Goal: Information Seeking & Learning: Learn about a topic

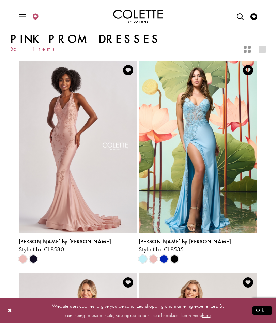
click at [175, 258] on span "Product List" at bounding box center [175, 259] width 8 height 8
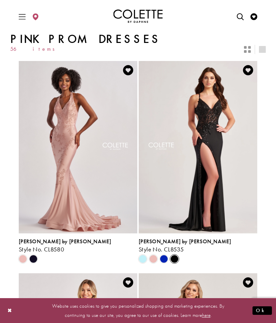
click at [153, 257] on span "Product List" at bounding box center [153, 259] width 8 height 8
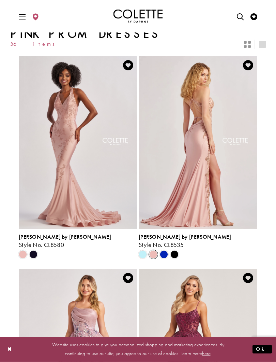
scroll to position [5, 0]
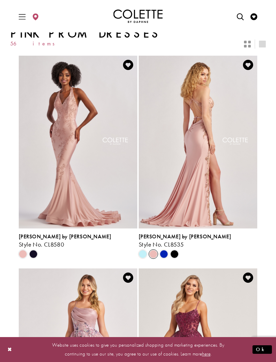
click at [217, 201] on img "Visit Colette by Daphne Style No. CL8535 Page" at bounding box center [198, 142] width 119 height 173
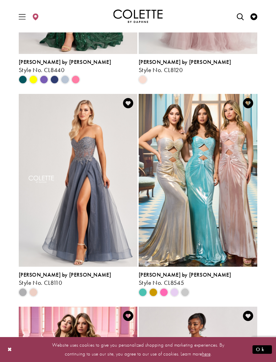
scroll to position [1042, 0]
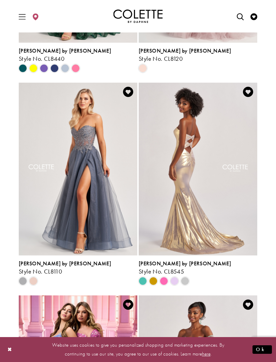
click at [166, 279] on span "Product List" at bounding box center [164, 281] width 8 height 8
click at [175, 280] on span "Product List" at bounding box center [175, 281] width 8 height 8
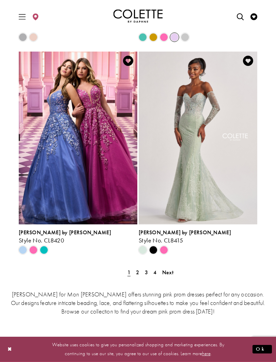
scroll to position [1286, 0]
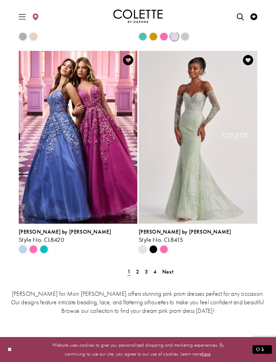
click at [167, 249] on span "Product List" at bounding box center [164, 249] width 8 height 8
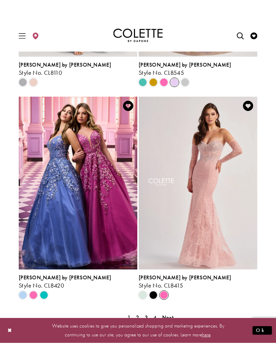
scroll to position [1269, 0]
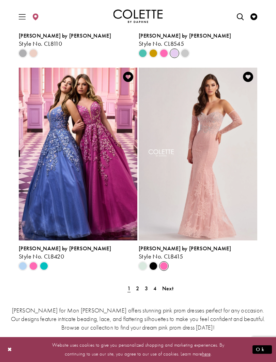
click at [152, 267] on span "Product List" at bounding box center [153, 266] width 8 height 8
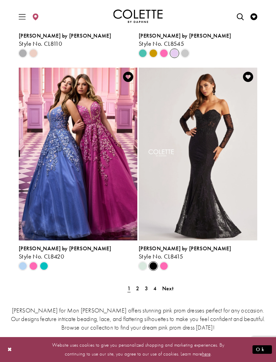
click at [144, 267] on span "Product List" at bounding box center [143, 266] width 8 height 8
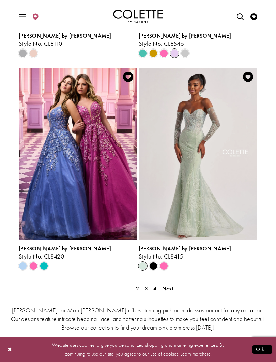
click at [137, 288] on span "2" at bounding box center [137, 288] width 3 height 7
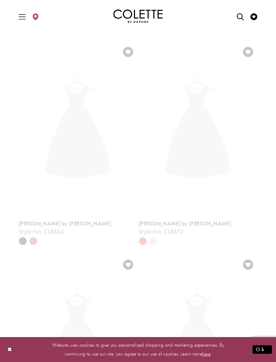
scroll to position [28, 0]
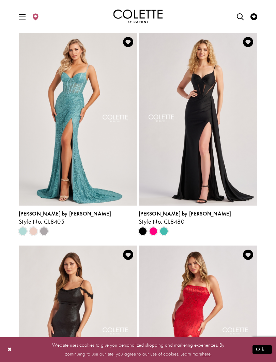
click at [37, 233] on span "Product List" at bounding box center [33, 231] width 8 height 8
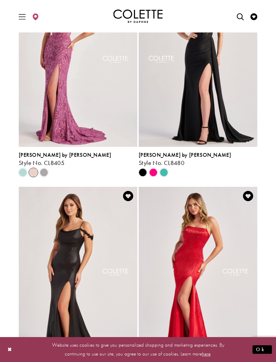
scroll to position [87, 0]
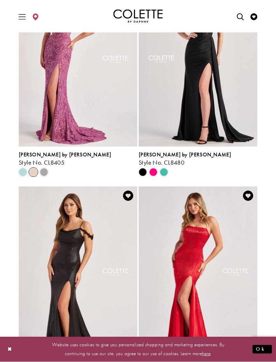
click at [153, 172] on span "Product List" at bounding box center [153, 172] width 8 height 8
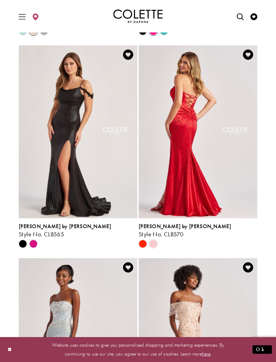
scroll to position [231, 0]
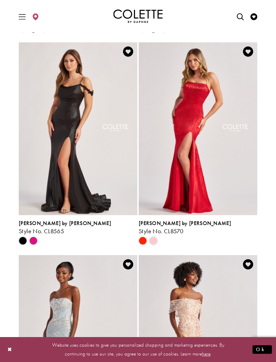
click at [156, 240] on span "Product List" at bounding box center [153, 240] width 8 height 8
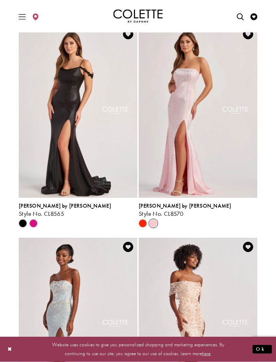
scroll to position [249, 0]
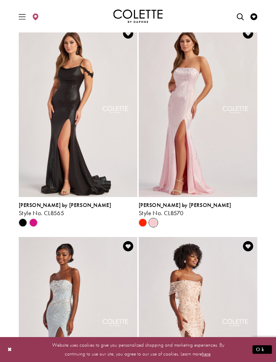
click at [40, 222] on div "Product List" at bounding box center [59, 222] width 85 height 11
click at [34, 219] on span "Product List" at bounding box center [33, 222] width 8 height 8
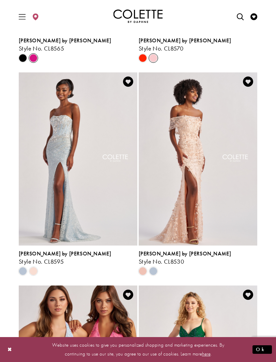
scroll to position [423, 0]
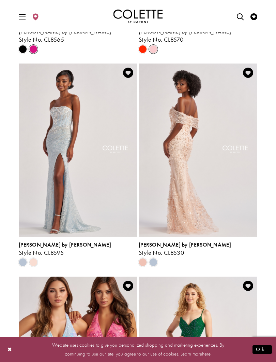
click at [37, 259] on span "Product List" at bounding box center [33, 262] width 8 height 8
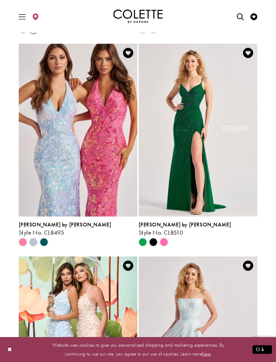
scroll to position [656, 0]
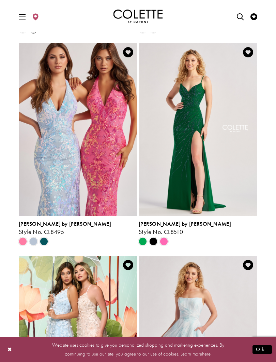
click at [168, 241] on span "Product List" at bounding box center [164, 241] width 8 height 8
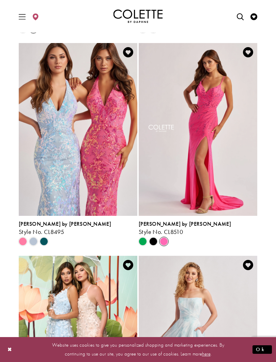
click at [157, 242] on span "Product List" at bounding box center [153, 241] width 8 height 8
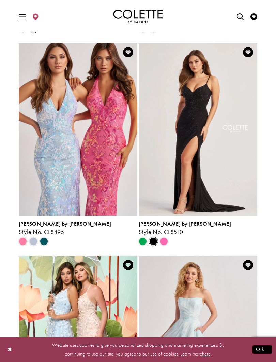
click at [142, 242] on span "Product List" at bounding box center [143, 241] width 8 height 8
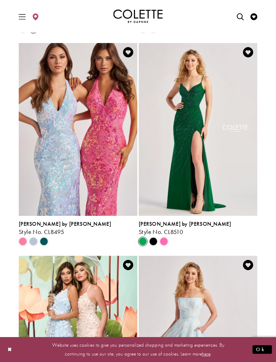
click at [153, 241] on span "Product List" at bounding box center [153, 241] width 8 height 8
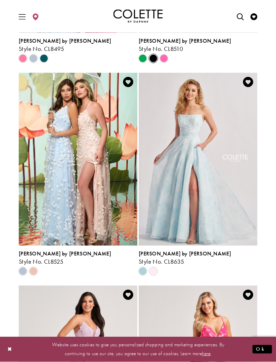
scroll to position [840, 0]
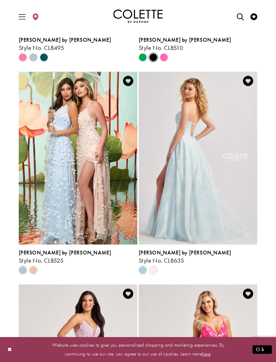
click at [41, 268] on div "Product List" at bounding box center [59, 270] width 85 height 11
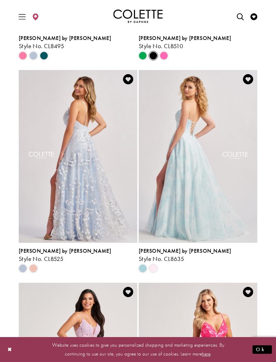
click at [156, 268] on span "Product List" at bounding box center [153, 268] width 8 height 8
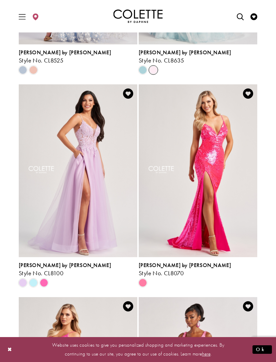
scroll to position [1042, 0]
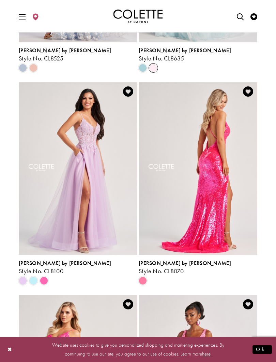
click at [36, 279] on span "Product List" at bounding box center [33, 280] width 8 height 8
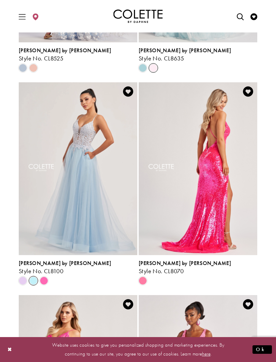
click at [25, 279] on span "Product List" at bounding box center [23, 280] width 8 height 8
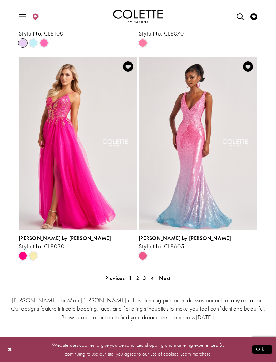
scroll to position [1280, 0]
click at [146, 278] on span "3" at bounding box center [144, 277] width 3 height 7
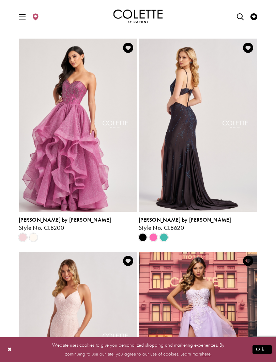
scroll to position [448, 0]
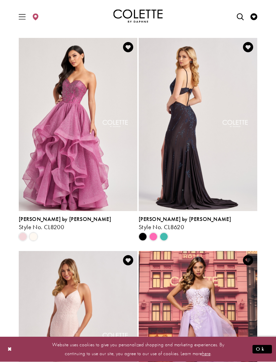
click at [156, 235] on span "Product List" at bounding box center [153, 237] width 8 height 8
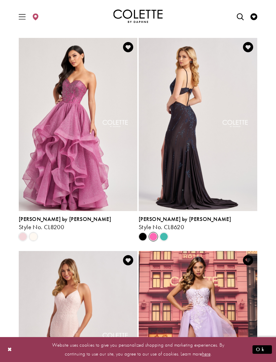
click at [154, 232] on span "Product List" at bounding box center [153, 236] width 8 height 8
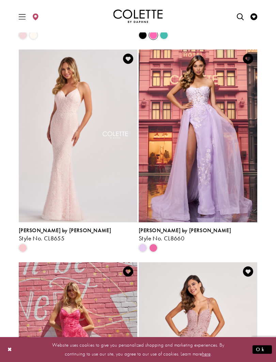
scroll to position [652, 0]
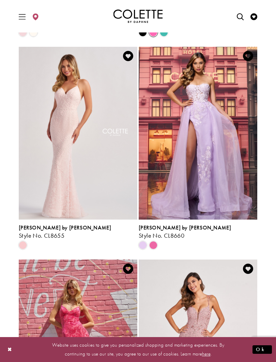
click at [69, 222] on div "[PERSON_NAME] by [PERSON_NAME] Style No. CL8655 Skip Color List #c4873216cf to …" at bounding box center [78, 234] width 119 height 30
click at [50, 234] on span "Style No. CL8655" at bounding box center [42, 235] width 46 height 8
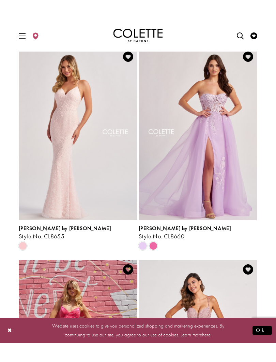
scroll to position [676, 0]
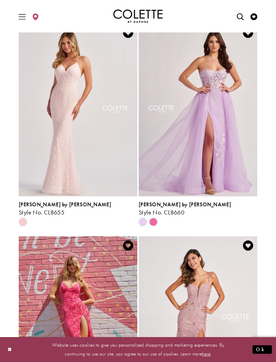
click at [159, 218] on div "Product List" at bounding box center [153, 221] width 11 height 11
click at [154, 219] on span "Product List" at bounding box center [153, 222] width 8 height 8
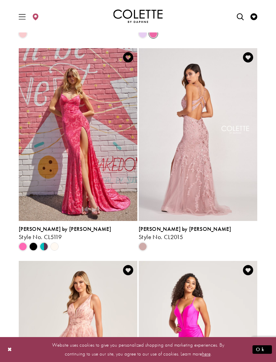
scroll to position [864, 0]
click at [36, 244] on span "Product List" at bounding box center [33, 246] width 8 height 8
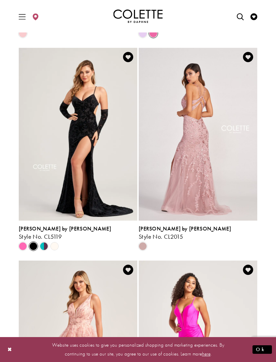
click at [44, 243] on span "Product List" at bounding box center [44, 246] width 8 height 8
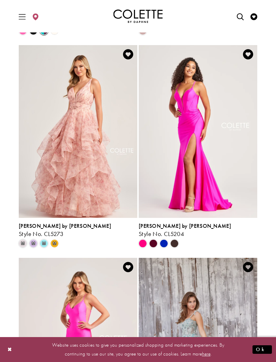
scroll to position [1082, 0]
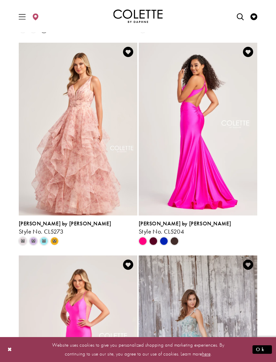
click at [56, 242] on polygon "Product List" at bounding box center [54, 241] width 11 height 11
click at [59, 242] on div "m" at bounding box center [54, 241] width 11 height 11
click at [58, 237] on icon "Product List" at bounding box center [54, 241] width 8 height 8
click at [152, 243] on span "Product List" at bounding box center [153, 241] width 8 height 8
click at [142, 238] on span "Product List" at bounding box center [143, 241] width 8 height 8
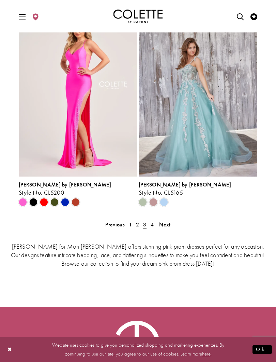
scroll to position [1364, 0]
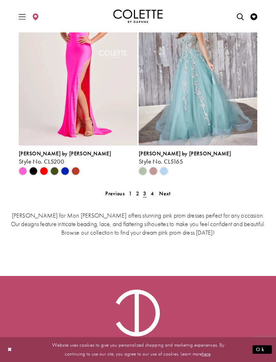
click at [151, 194] on span "4" at bounding box center [152, 193] width 3 height 7
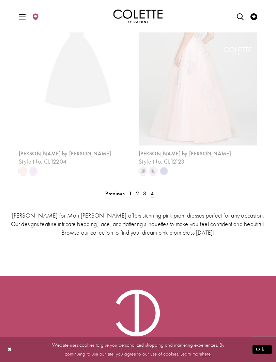
scroll to position [28, 0]
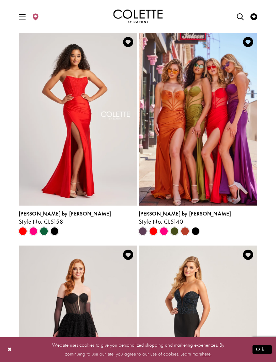
click at [164, 229] on span "Product List" at bounding box center [164, 231] width 8 height 8
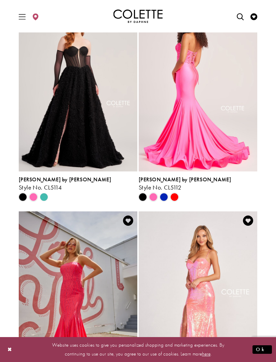
scroll to position [274, 0]
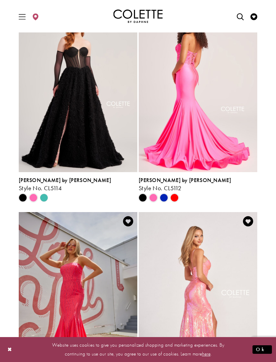
click at [37, 196] on span "Product List" at bounding box center [33, 197] width 8 height 8
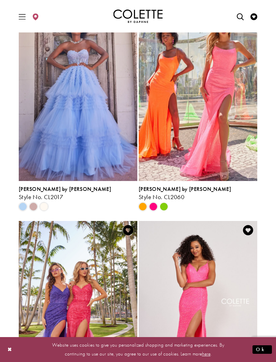
scroll to position [694, 0]
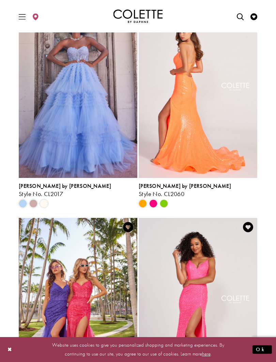
click at [36, 203] on span "Product List" at bounding box center [33, 203] width 8 height 8
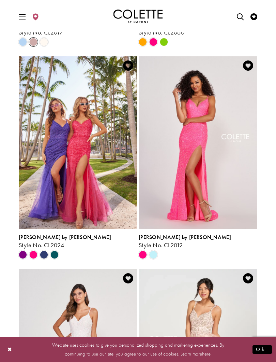
scroll to position [856, 0]
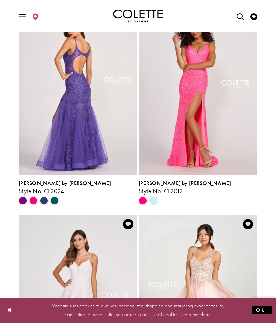
click at [154, 200] on span "Product List" at bounding box center [153, 201] width 8 height 8
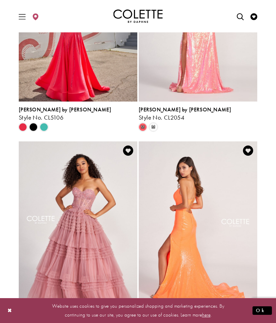
scroll to position [555, 0]
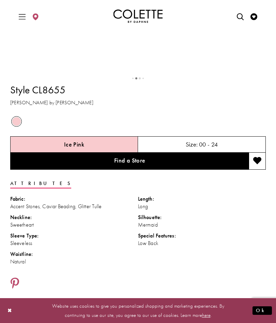
scroll to position [329, 0]
